Goal: Information Seeking & Learning: Learn about a topic

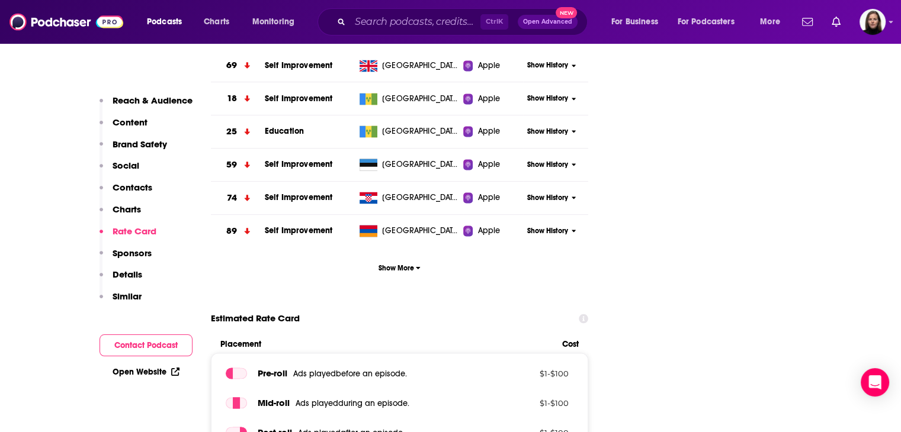
scroll to position [1540, 0]
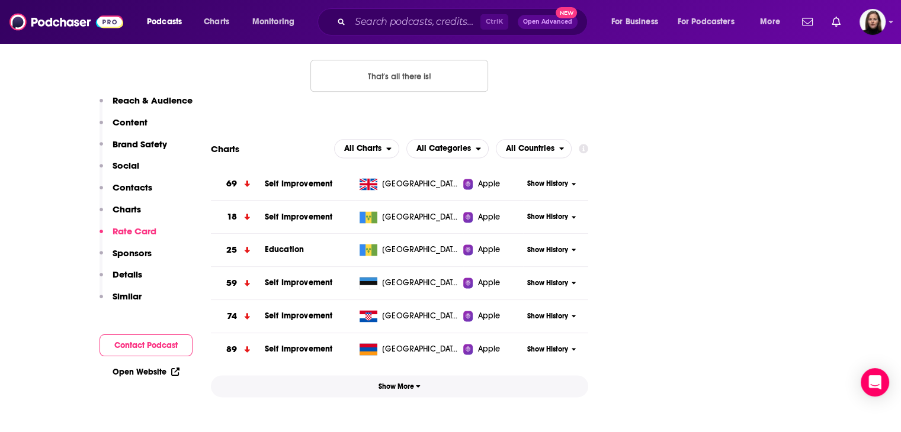
click at [413, 383] on span "Show More" at bounding box center [399, 387] width 42 height 8
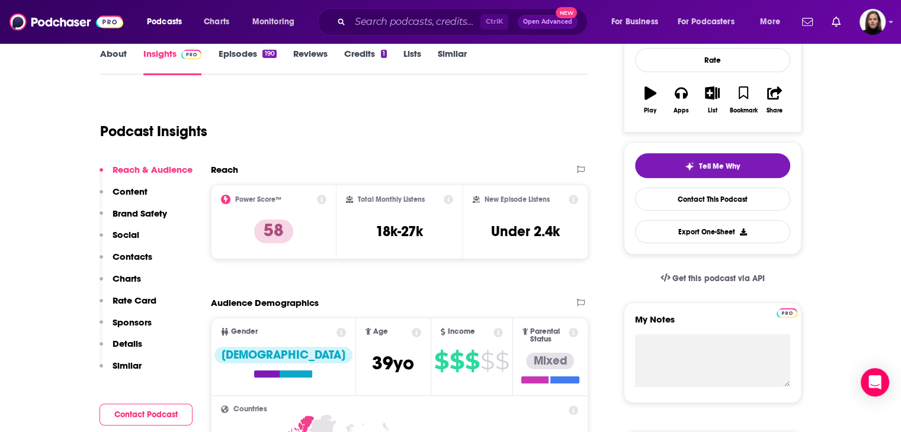
scroll to position [0, 0]
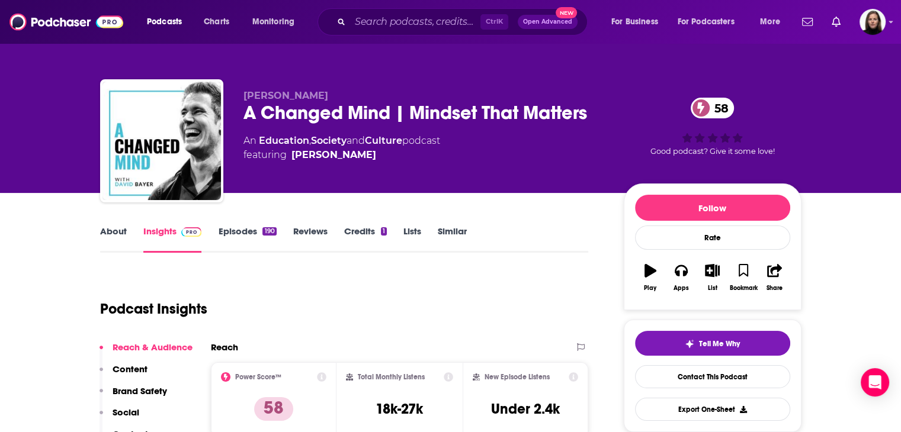
click at [115, 229] on link "About" at bounding box center [113, 239] width 27 height 27
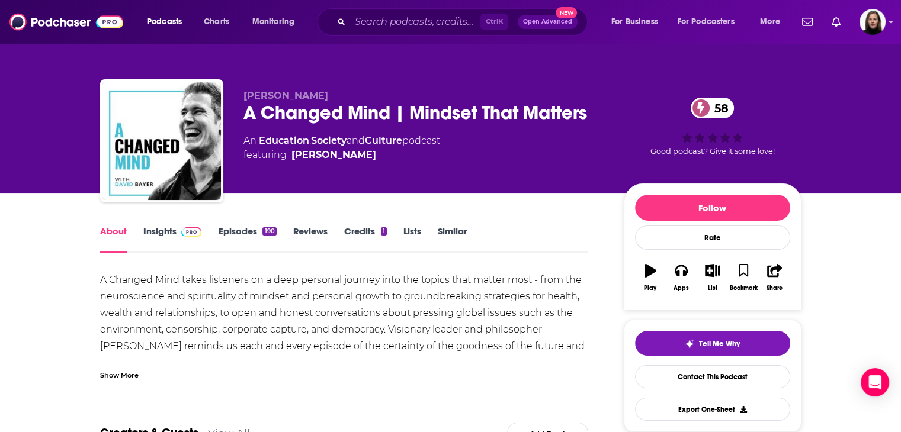
click at [134, 377] on div "Show More" at bounding box center [119, 374] width 39 height 11
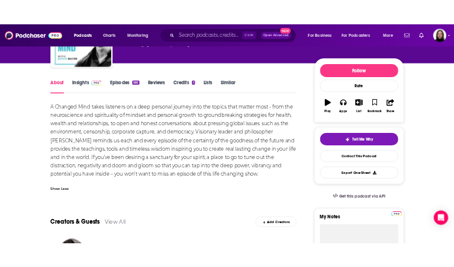
scroll to position [118, 0]
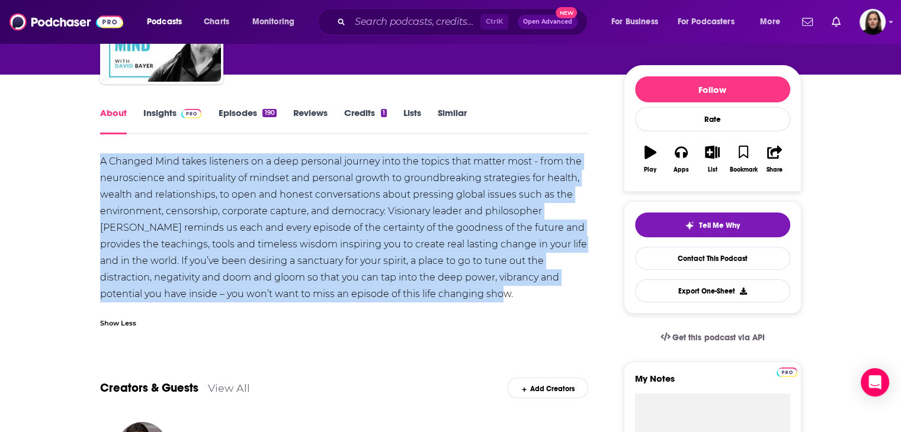
drag, startPoint x: 466, startPoint y: 294, endPoint x: 113, endPoint y: 161, distance: 377.9
copy div "A Changed Mind takes listeners on a deep personal journey into the topics that …"
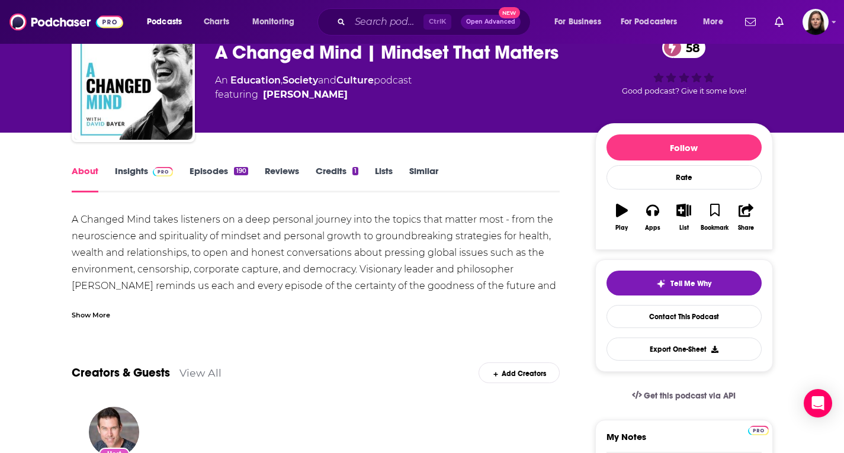
scroll to position [1, 0]
